Goal: Check status: Check status

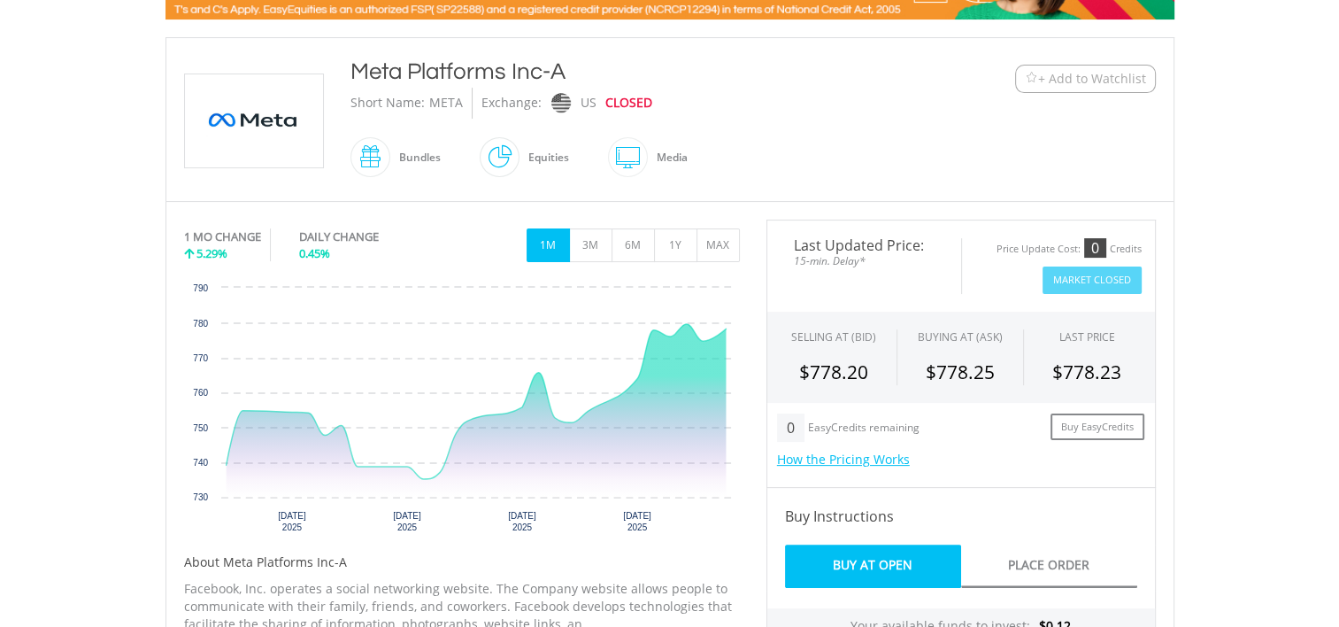
scroll to position [432, 0]
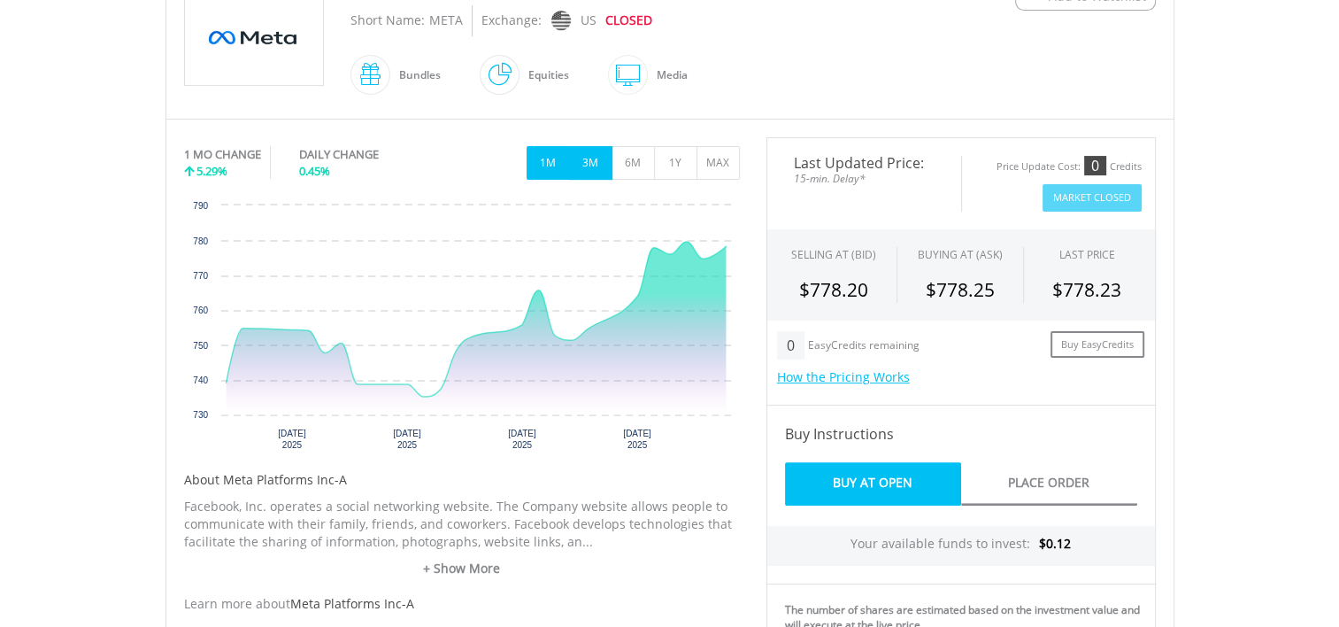
click at [588, 157] on button "3M" at bounding box center [590, 163] width 43 height 34
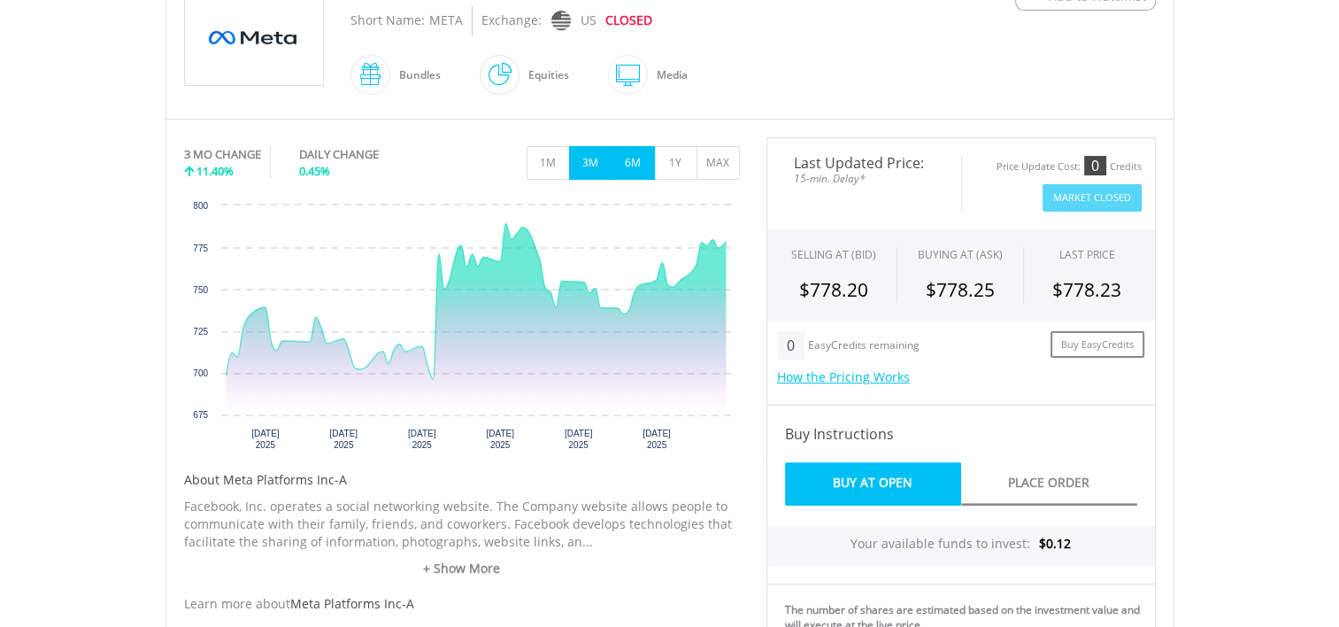
click at [632, 156] on button "6M" at bounding box center [633, 163] width 43 height 34
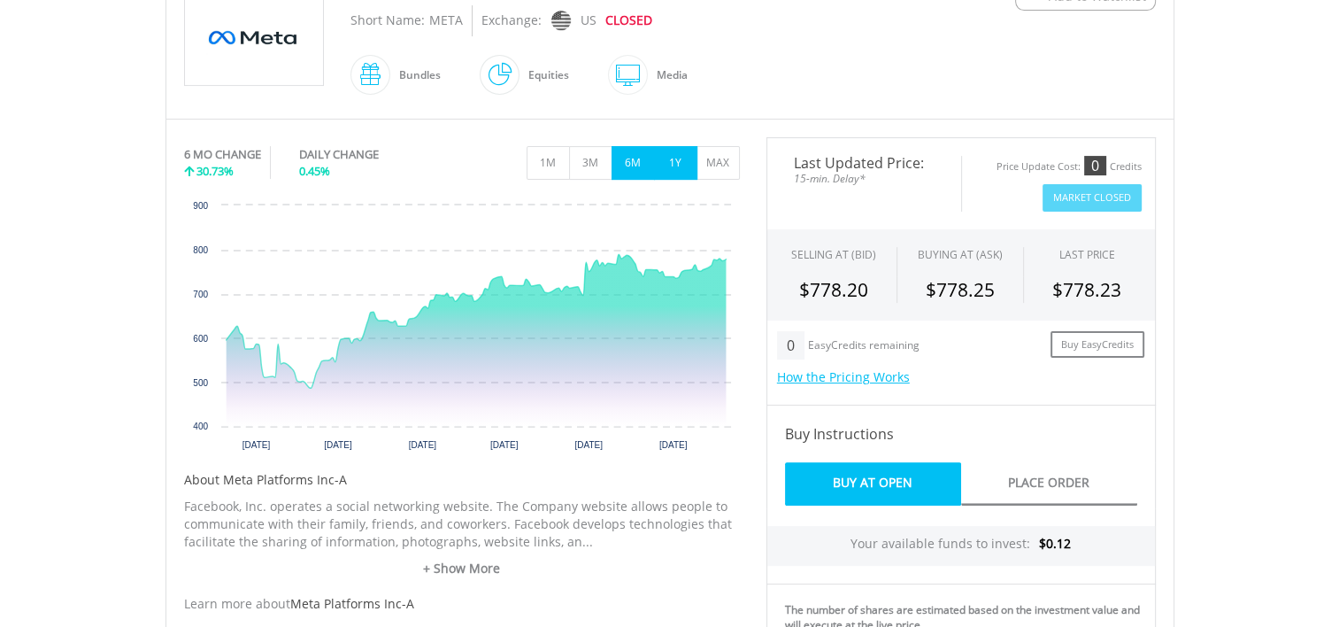
click at [675, 157] on button "1Y" at bounding box center [675, 163] width 43 height 34
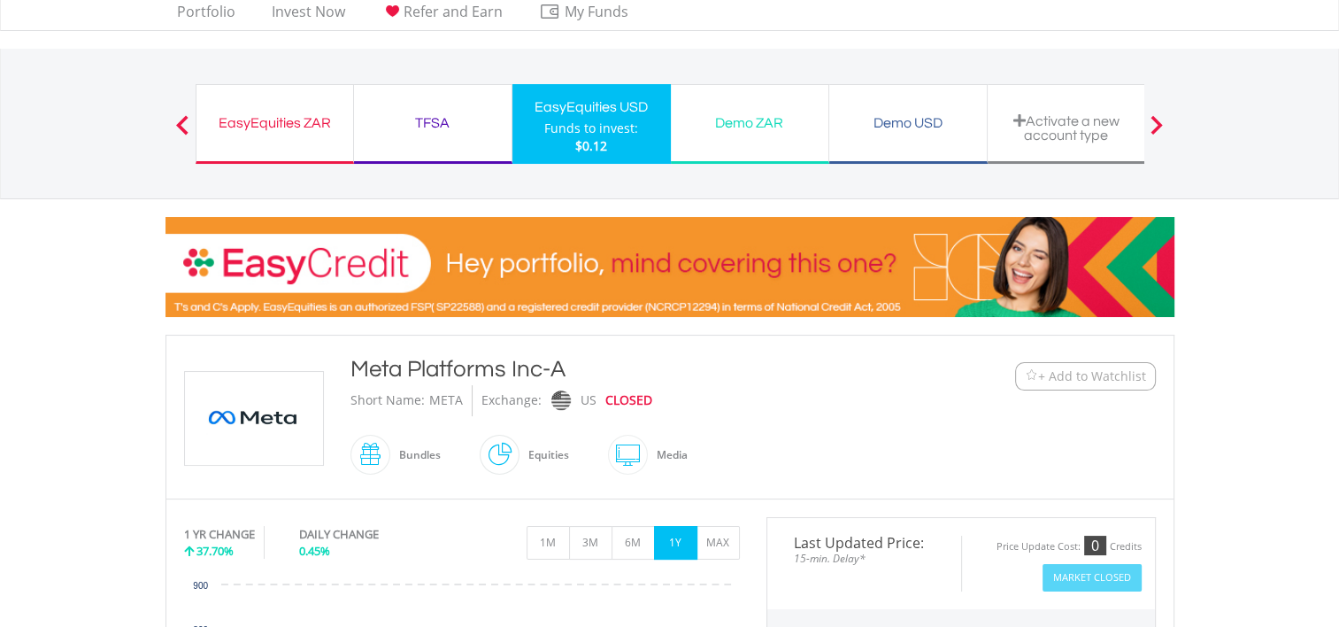
scroll to position [0, 0]
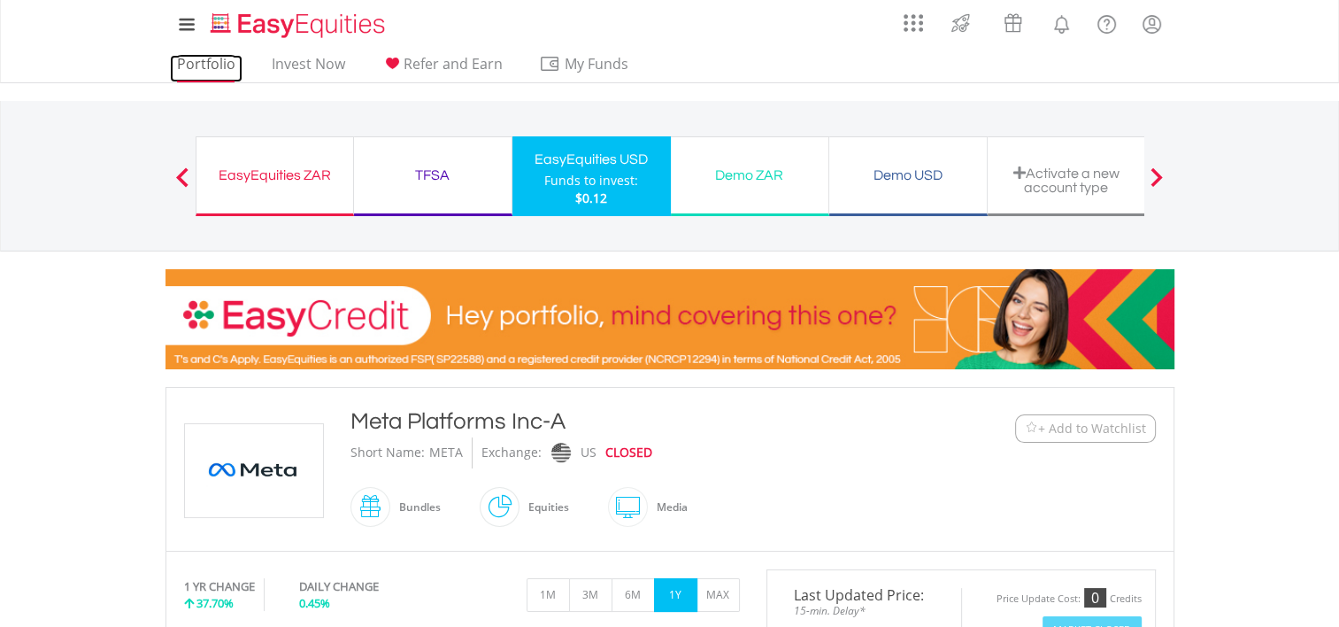
click at [208, 59] on link "Portfolio" at bounding box center [206, 68] width 73 height 27
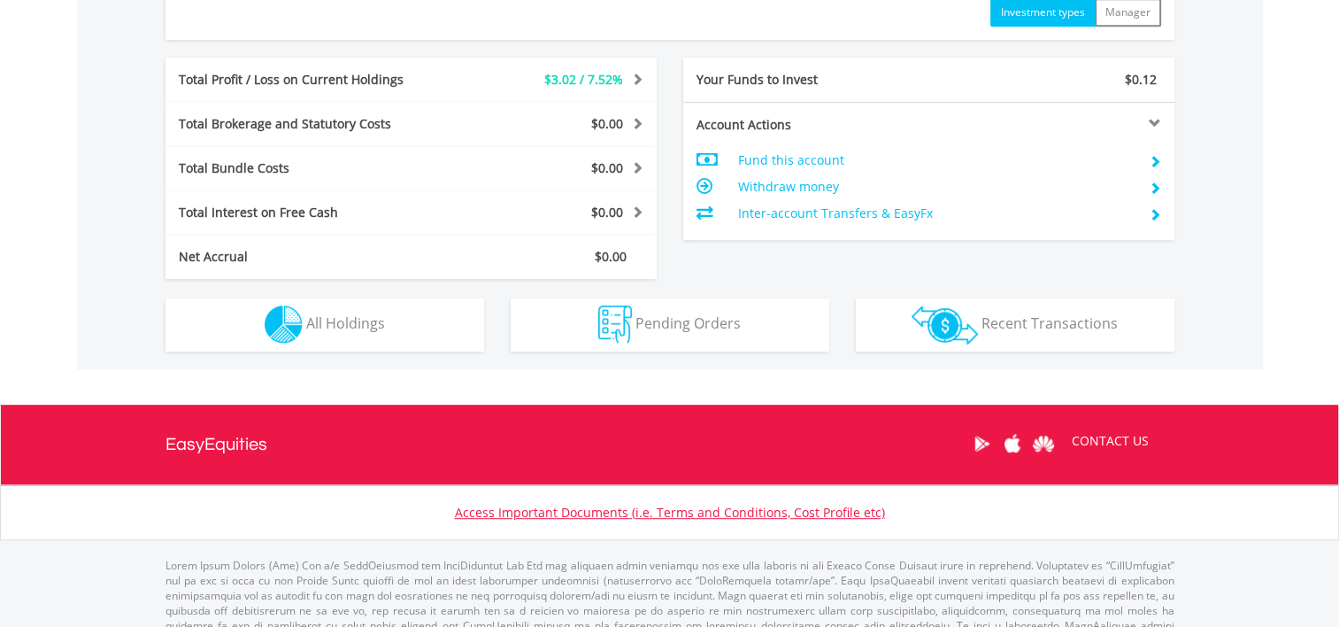
scroll to position [904, 0]
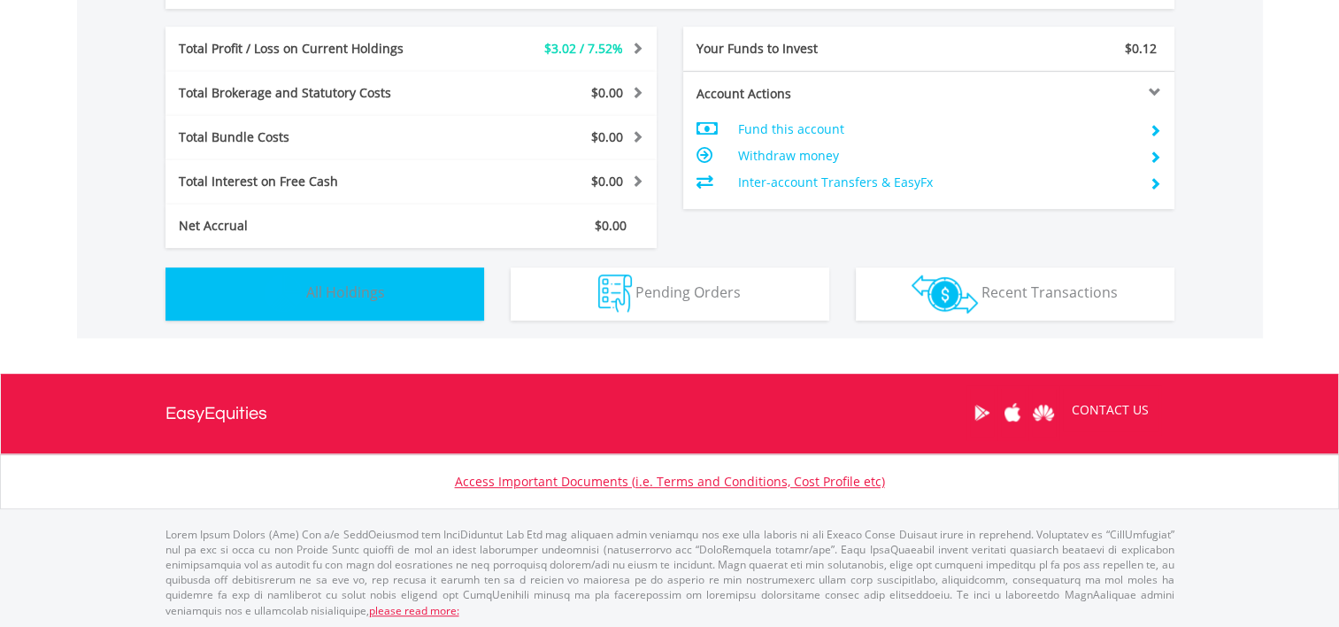
click at [348, 284] on span "All Holdings" at bounding box center [345, 291] width 79 height 19
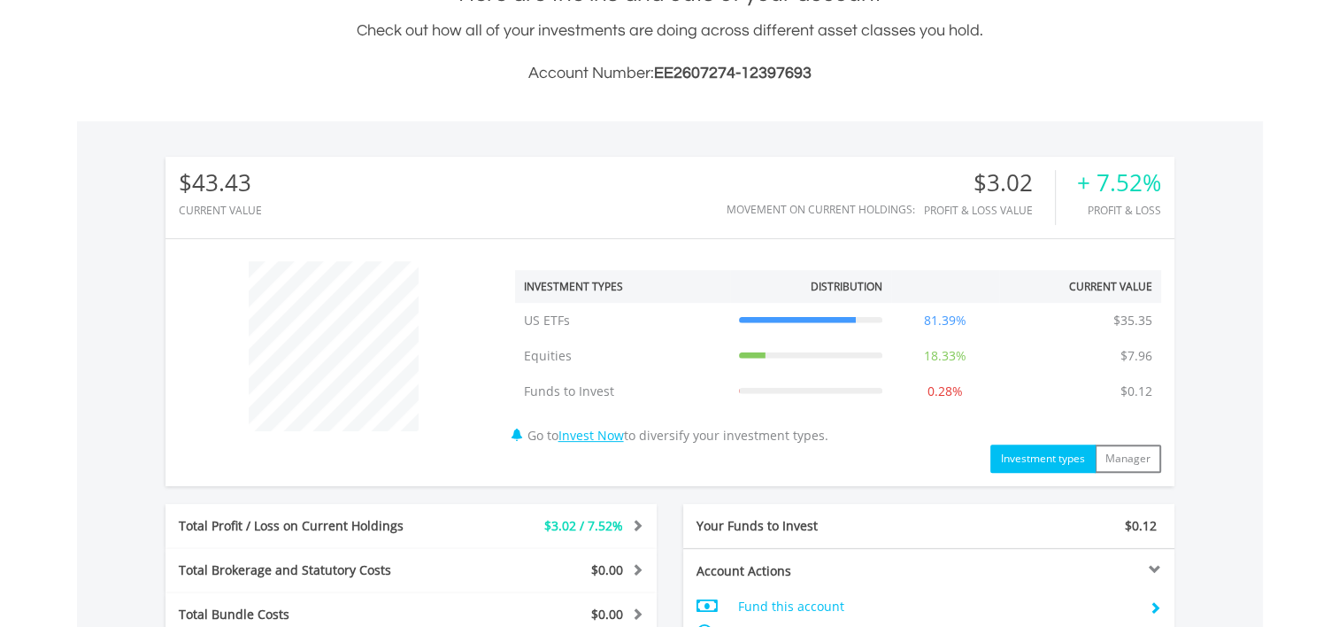
scroll to position [0, 0]
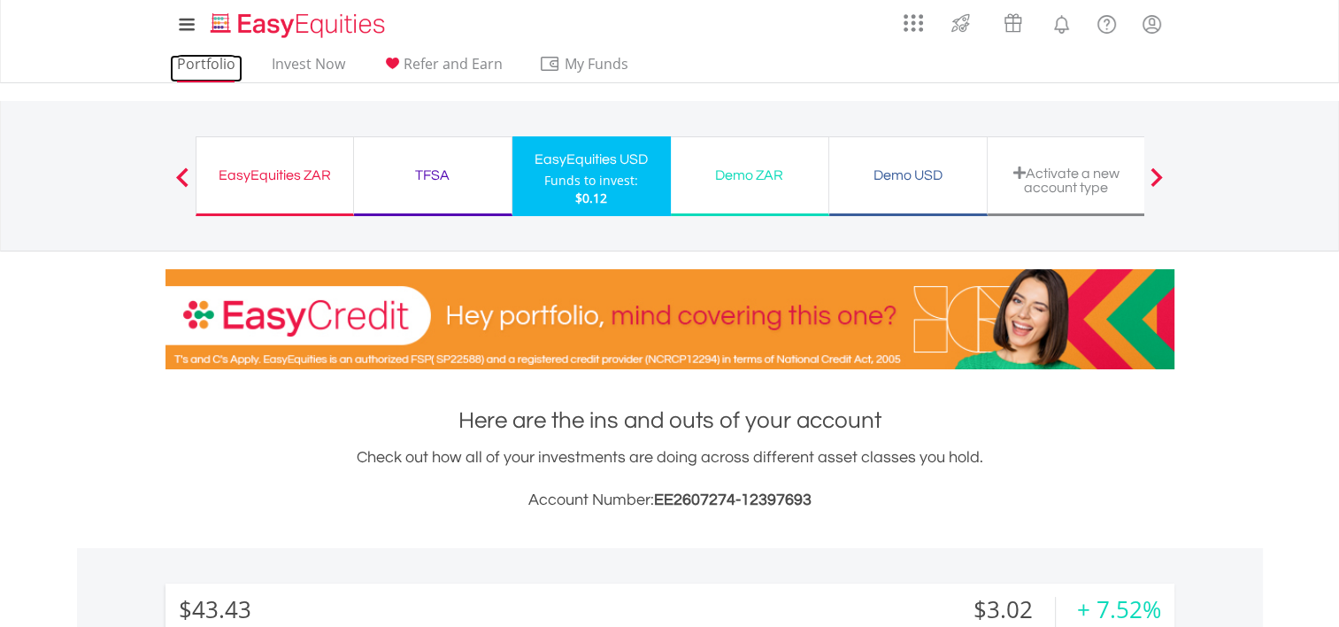
click at [195, 70] on link "Portfolio" at bounding box center [206, 68] width 73 height 27
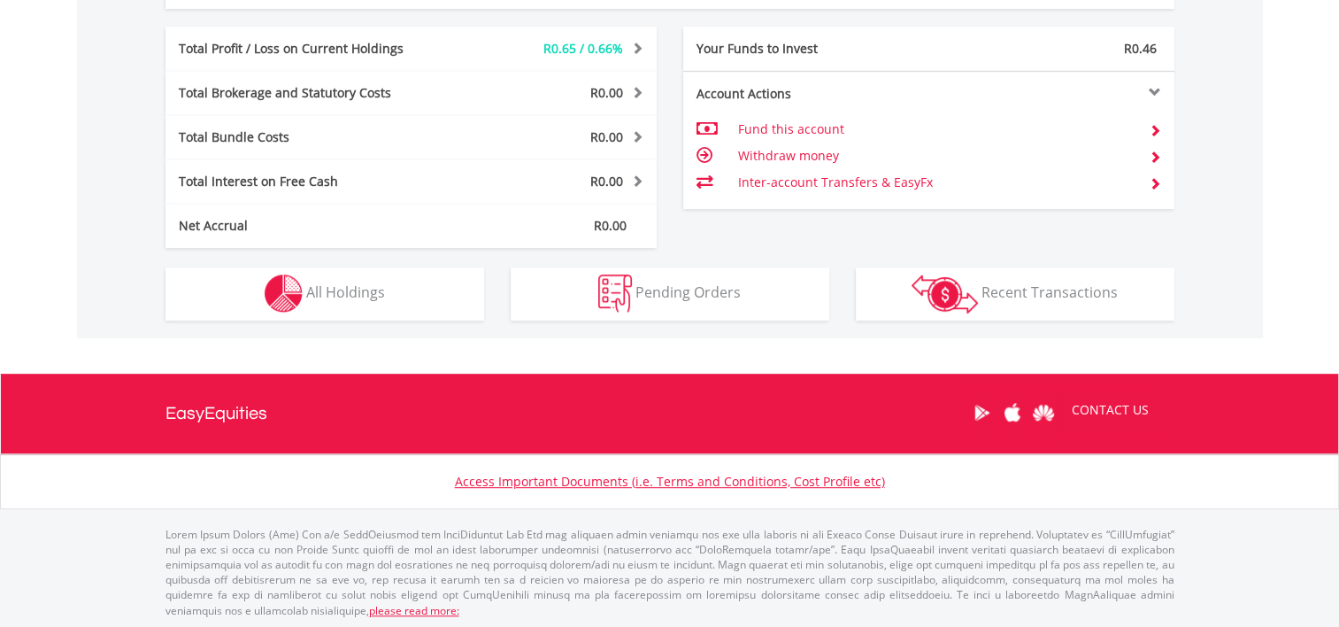
scroll to position [170, 336]
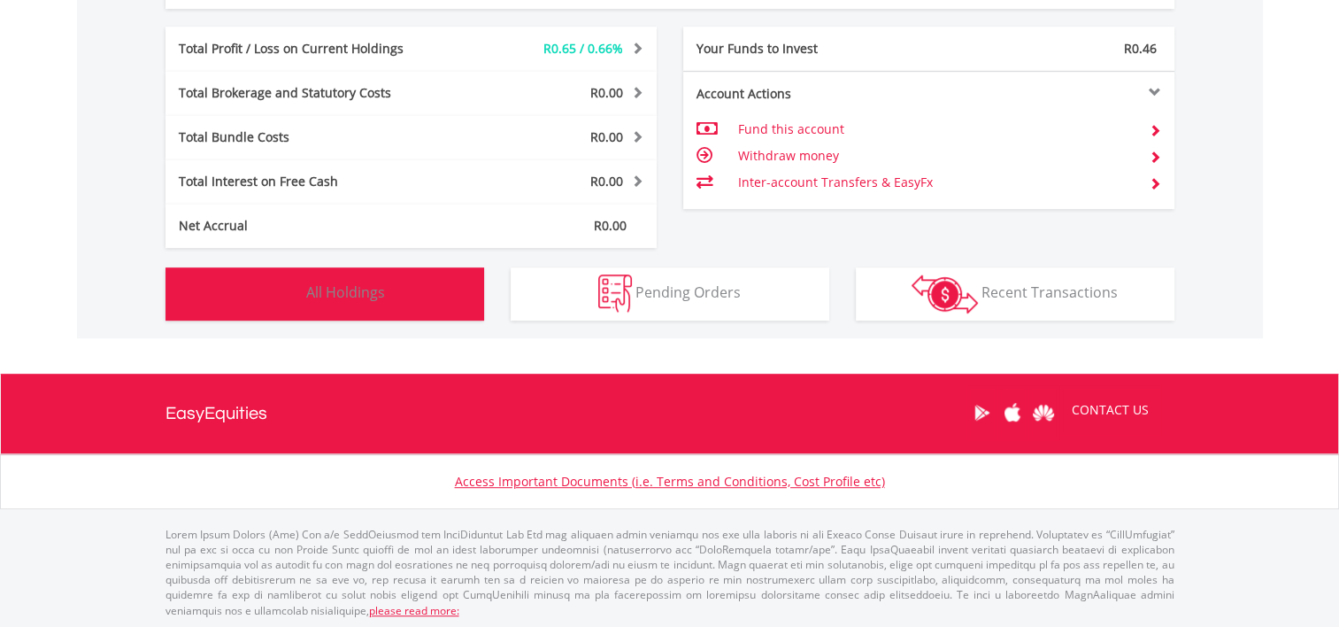
click at [414, 287] on button "Holdings All Holdings" at bounding box center [324, 293] width 319 height 53
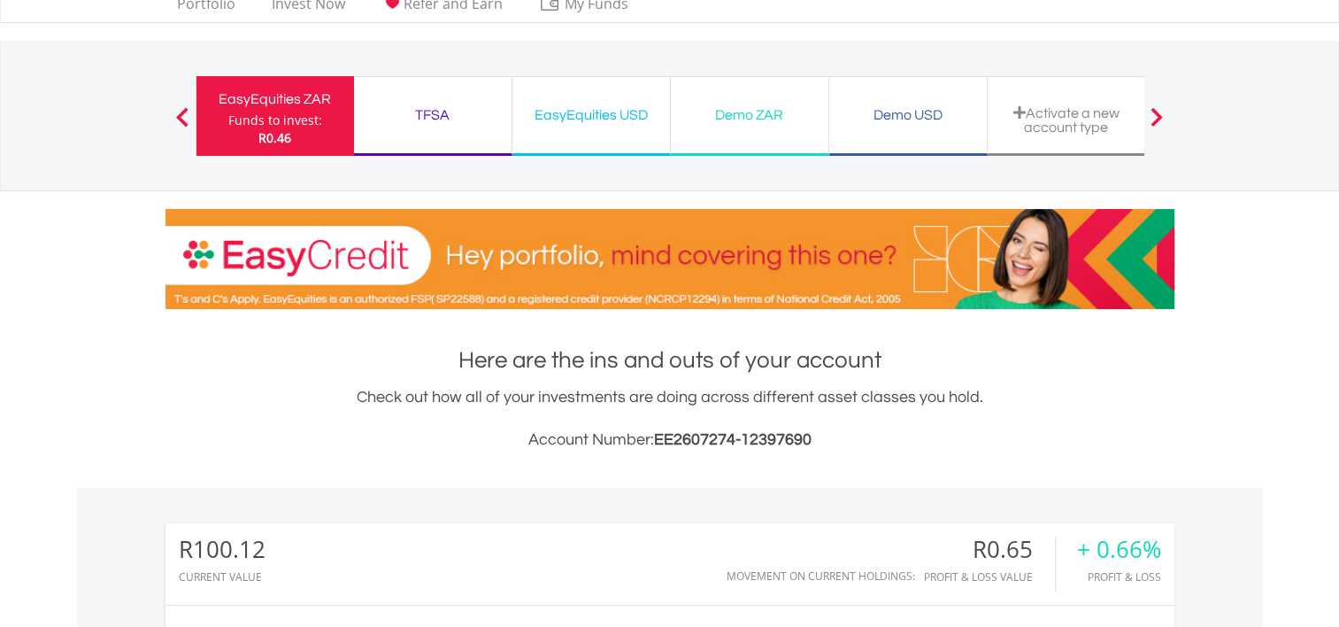
scroll to position [0, 0]
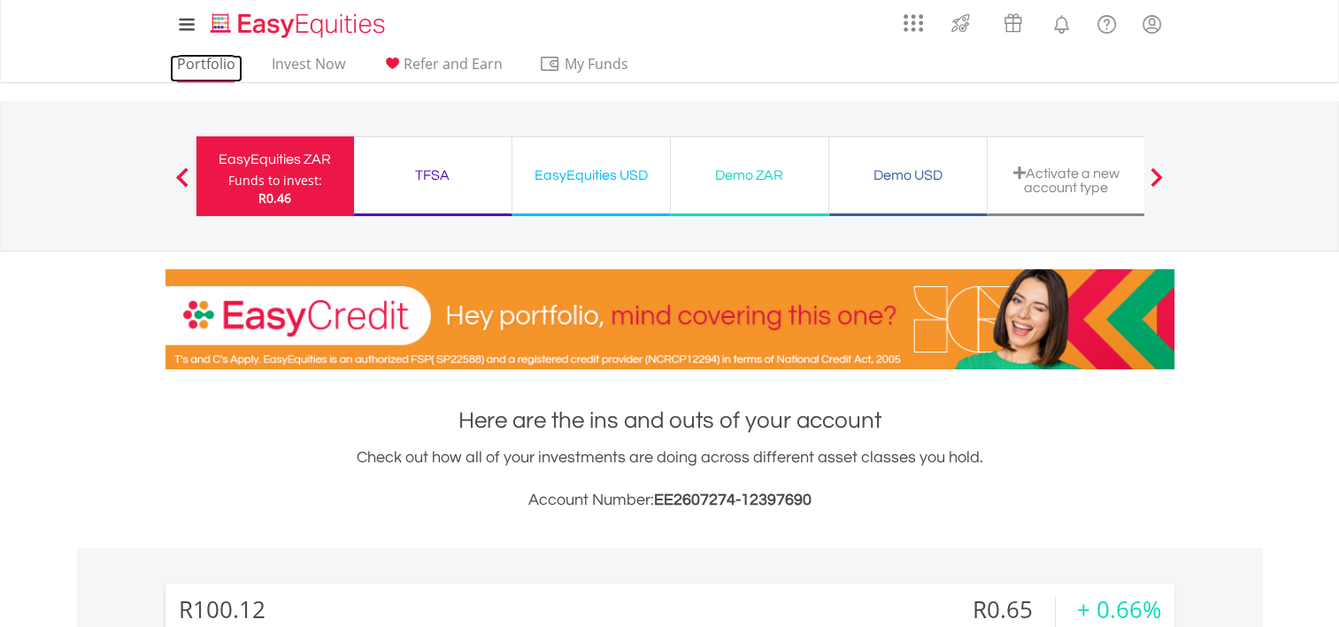
click at [203, 66] on link "Portfolio" at bounding box center [206, 68] width 73 height 27
